Goal: Complete application form

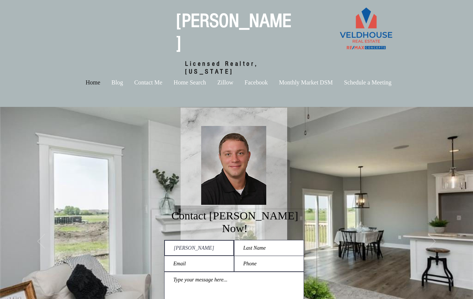
type input "[PERSON_NAME]"
type input "[PERSON_NAME][EMAIL_ADDRESS][PERSON_NAME][DOMAIN_NAME]"
type input "[PERSON_NAME]"
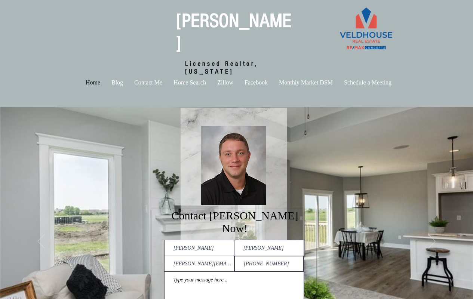
type input "[PHONE_NUMBER]"
type textarea "Hello! Selling a home involves quite a bit of effort! While packing is a challe…"
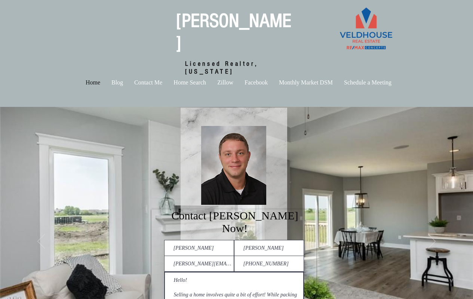
checkbox input "true"
